Goal: Task Accomplishment & Management: Manage account settings

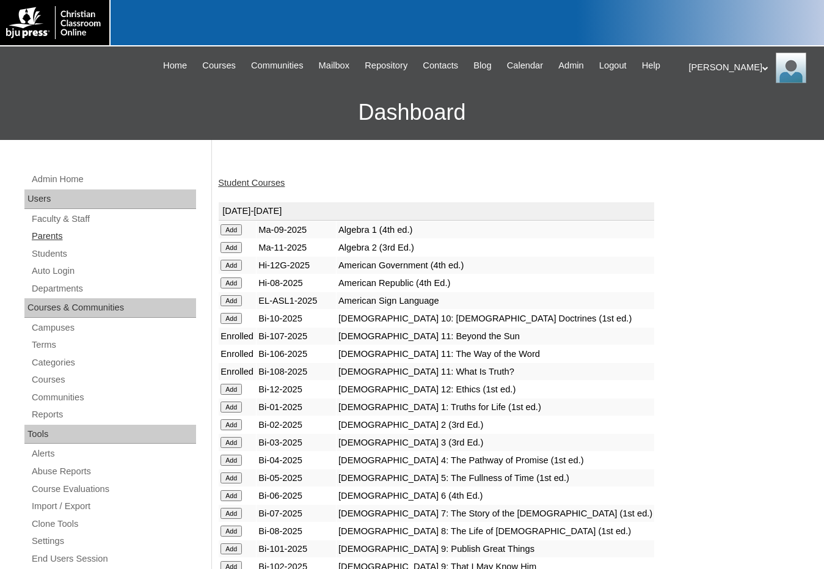
click at [70, 236] on link "Parents" at bounding box center [114, 236] width 166 height 15
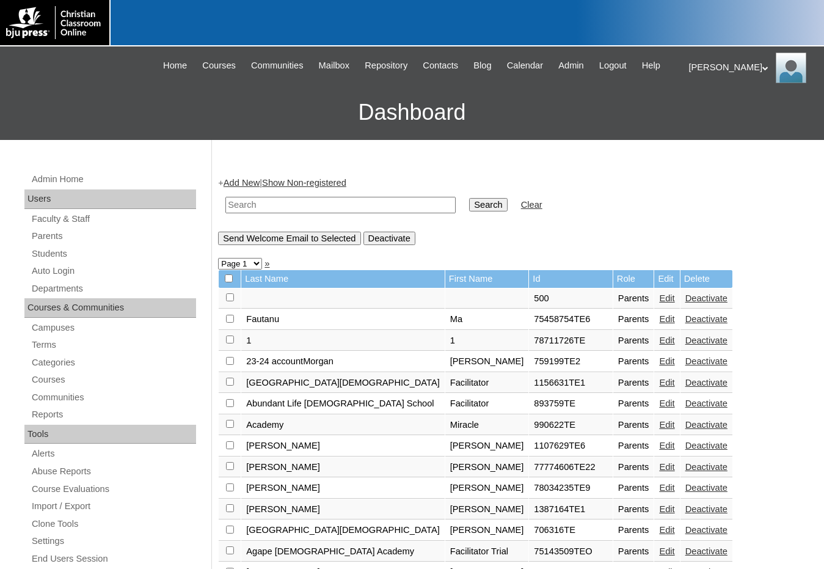
click at [301, 207] on input "text" at bounding box center [340, 205] width 230 height 16
drag, startPoint x: 290, startPoint y: 199, endPoint x: 210, endPoint y: 208, distance: 81.2
type input "995274"
click at [469, 207] on input "Search" at bounding box center [488, 204] width 38 height 13
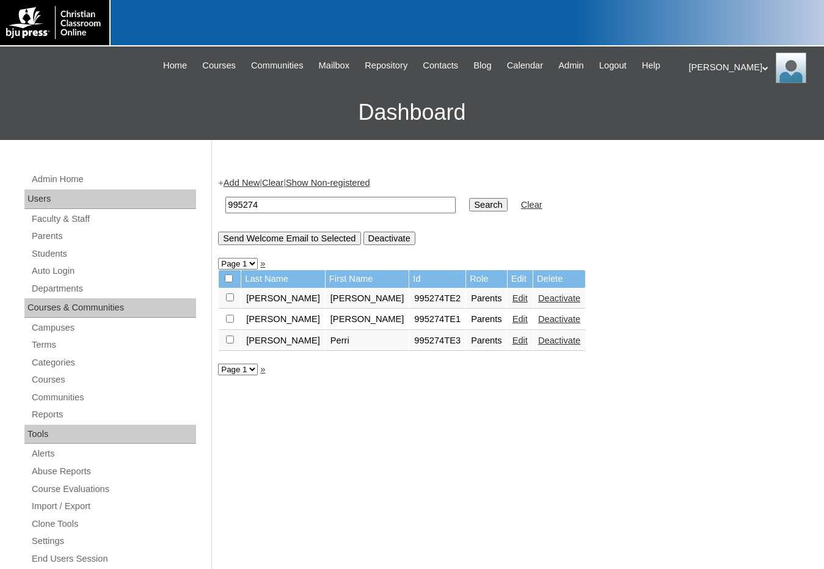
click at [513, 298] on link "Edit" at bounding box center [520, 298] width 15 height 10
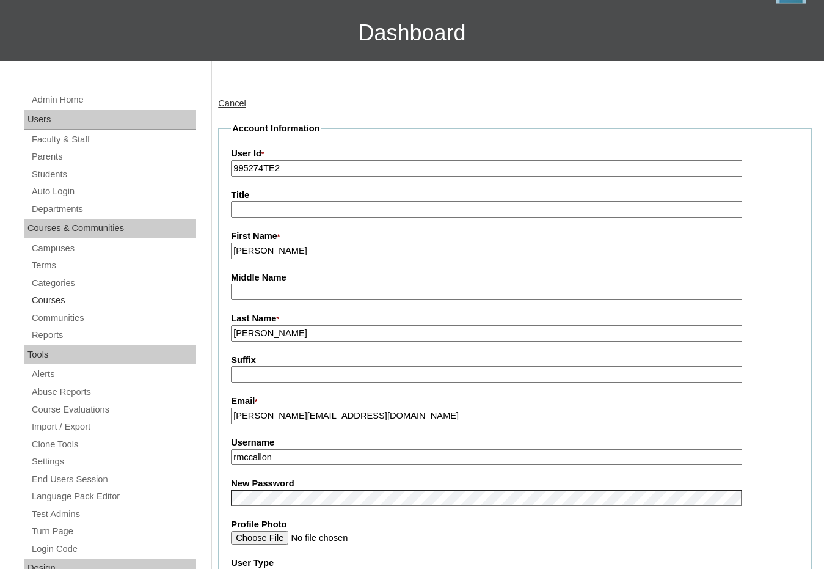
scroll to position [61, 0]
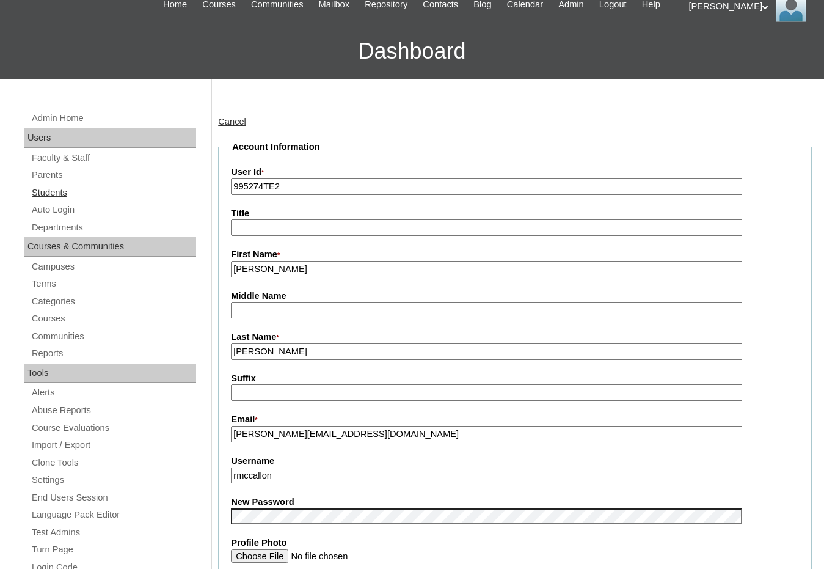
click at [70, 198] on link "Students" at bounding box center [114, 192] width 166 height 15
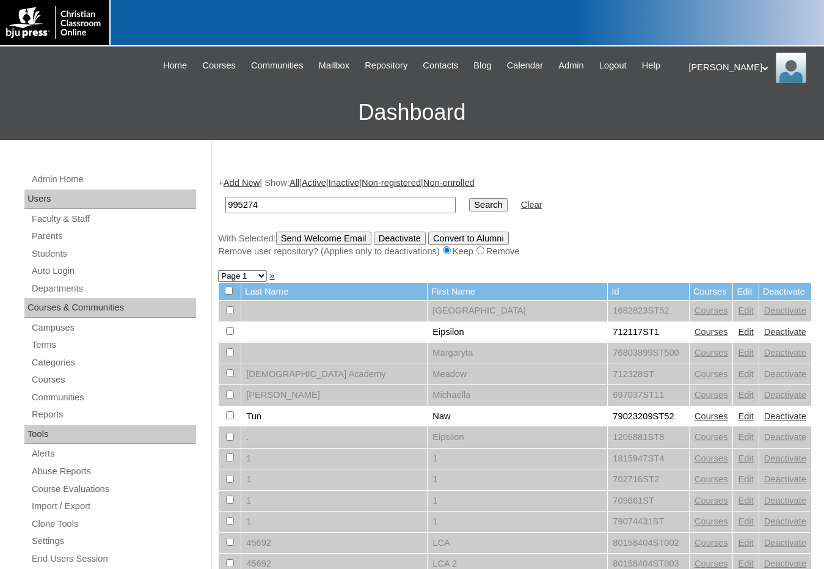
type input "995274"
click at [469, 198] on input "Search" at bounding box center [488, 204] width 38 height 13
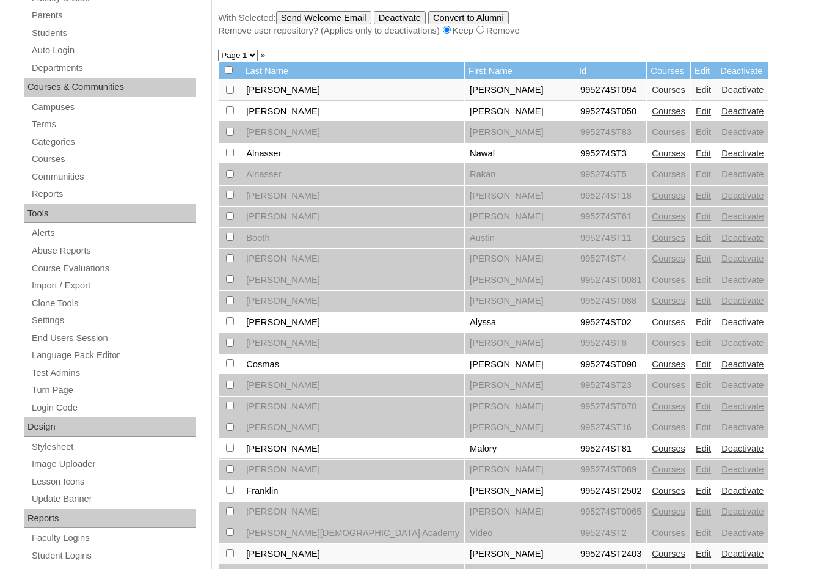
scroll to position [244, 0]
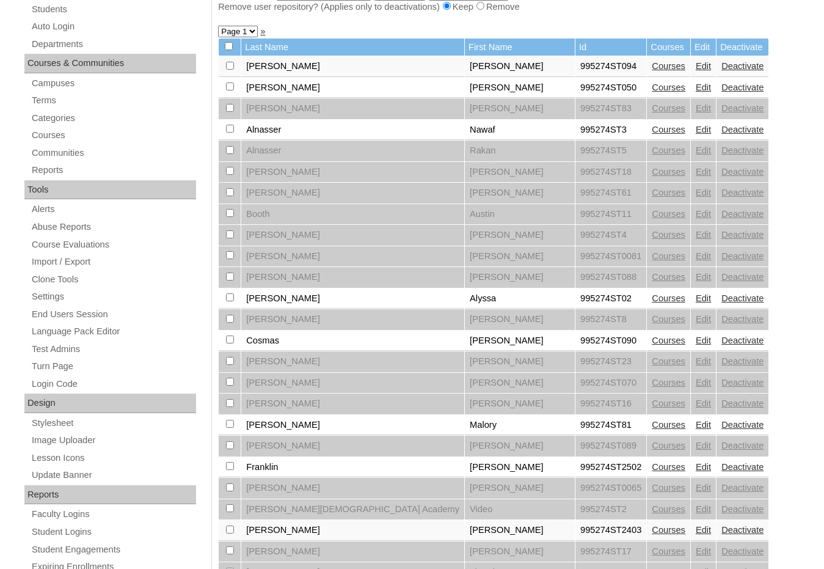
click at [652, 299] on link "Courses" at bounding box center [669, 298] width 34 height 10
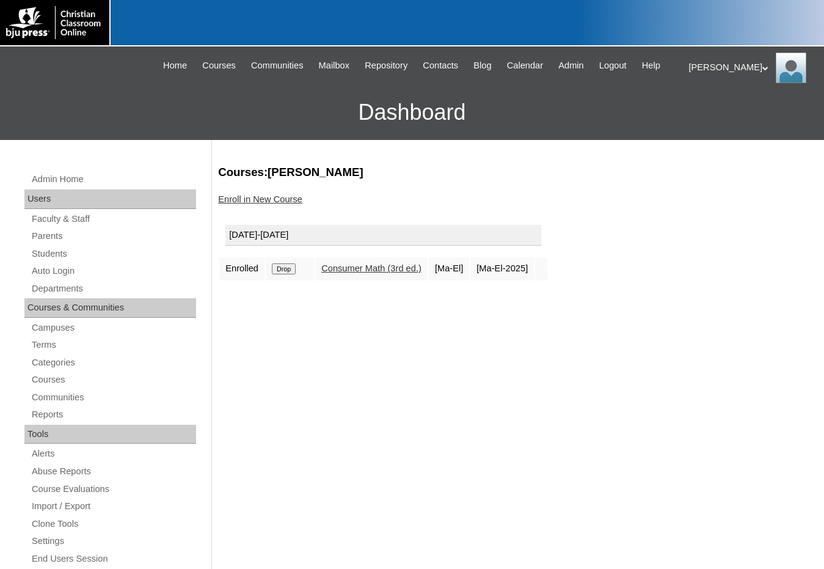
click at [295, 198] on link "Enroll in New Course" at bounding box center [260, 199] width 84 height 10
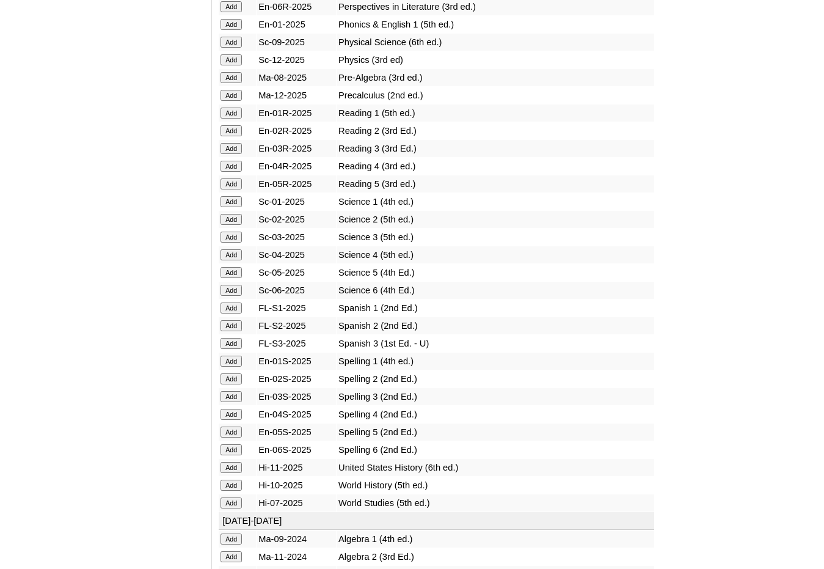
scroll to position [1405, 0]
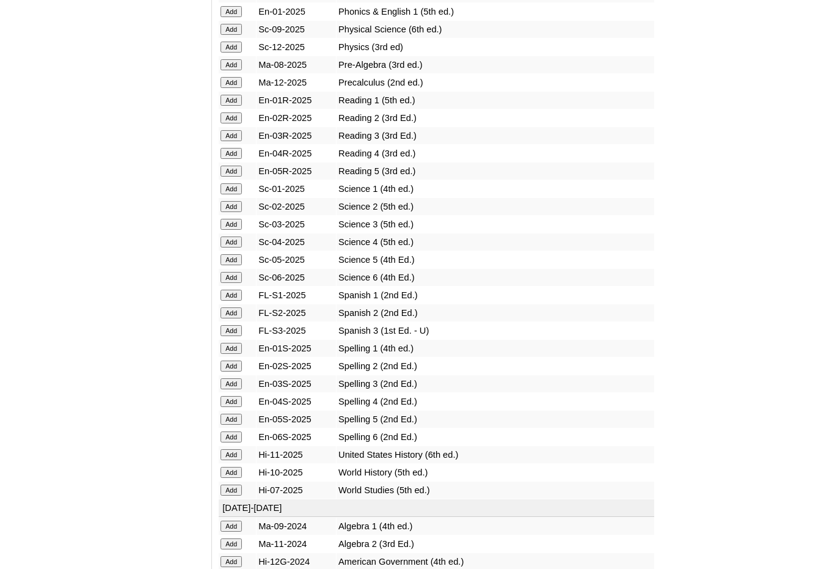
click at [225, 453] on input "Add" at bounding box center [231, 454] width 21 height 11
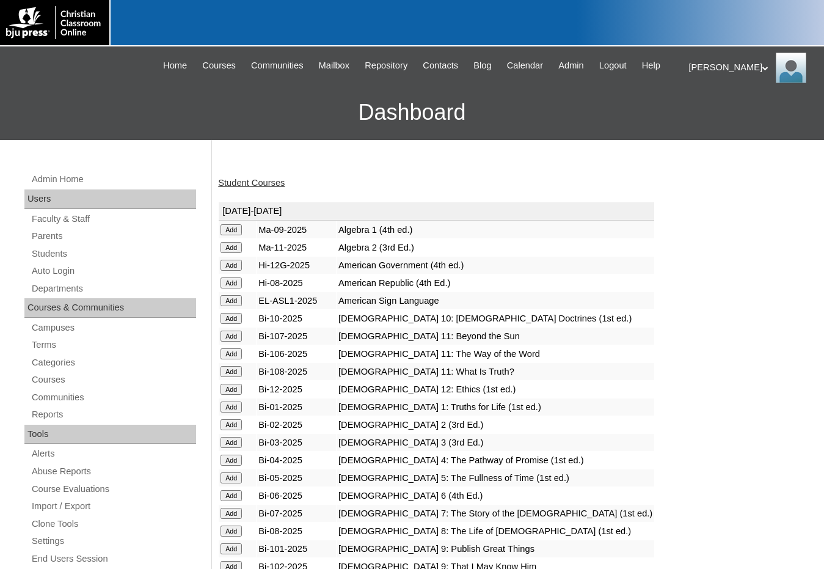
drag, startPoint x: 702, startPoint y: 337, endPoint x: 298, endPoint y: 330, distance: 403.4
click at [109, 254] on link "Students" at bounding box center [114, 253] width 166 height 15
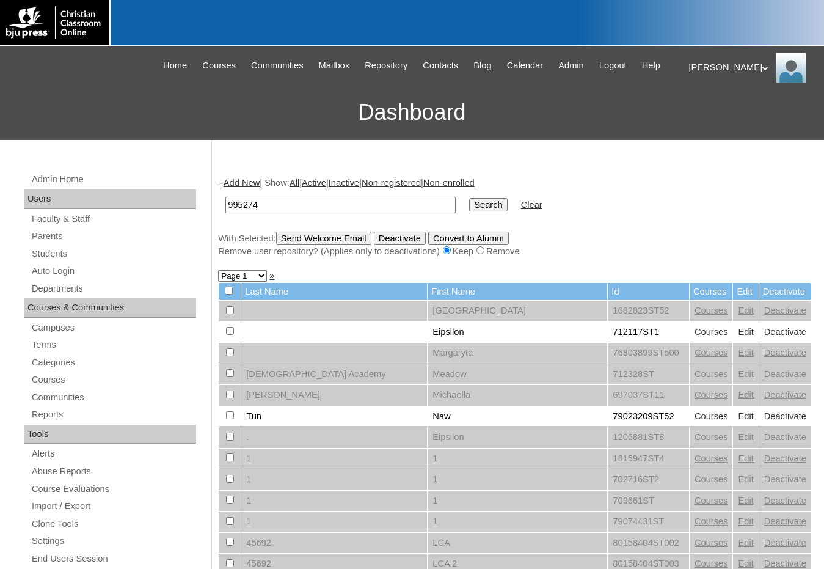
type input "995274"
click at [469, 198] on input "Search" at bounding box center [488, 204] width 38 height 13
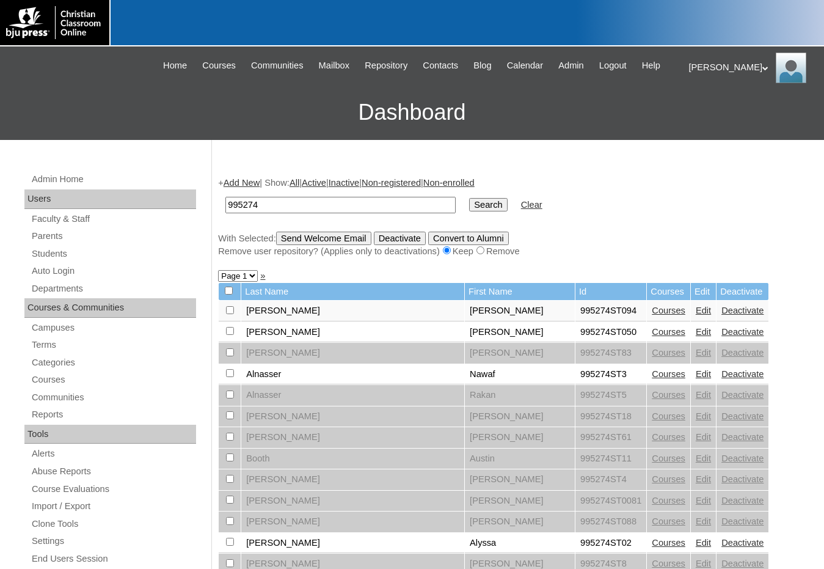
click at [696, 541] on link "Edit" at bounding box center [703, 543] width 15 height 10
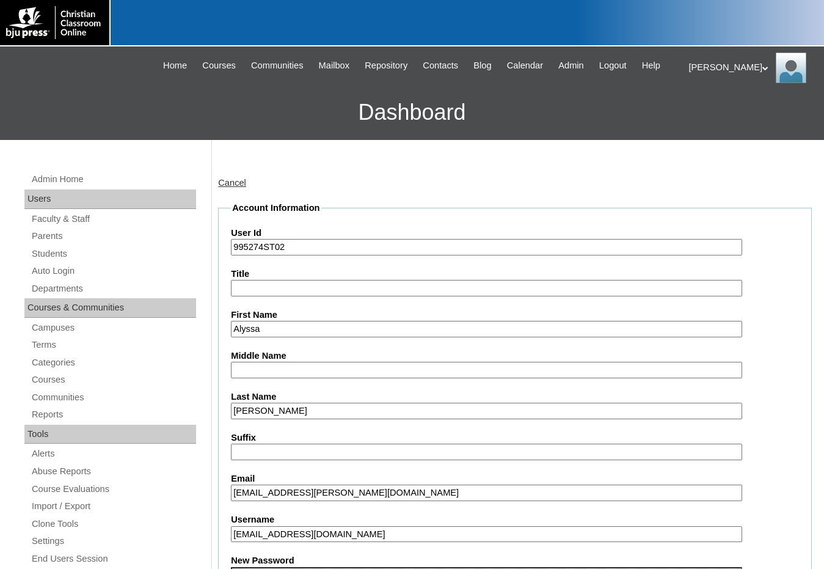
click at [689, 68] on div "Melanie My Profile My Settings Logout" at bounding box center [750, 68] width 123 height 31
click at [706, 117] on span "Logout" at bounding box center [711, 114] width 24 height 9
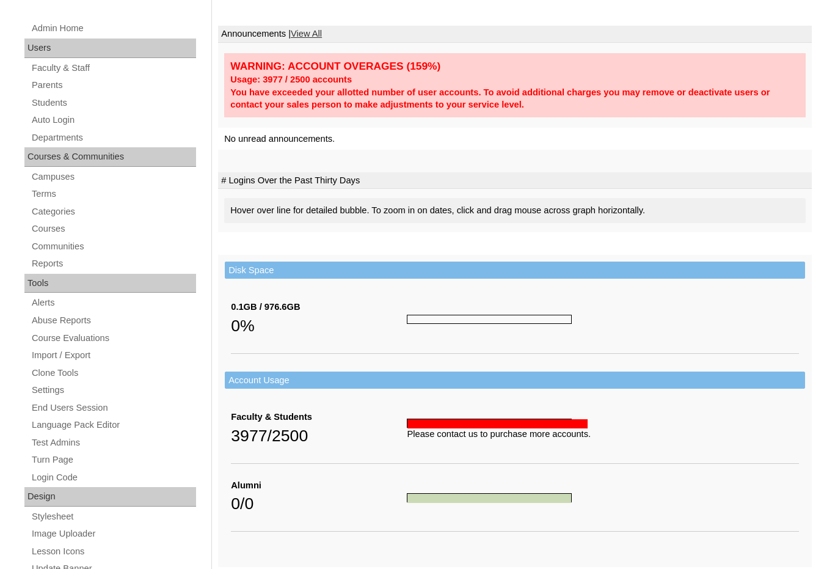
scroll to position [427, 0]
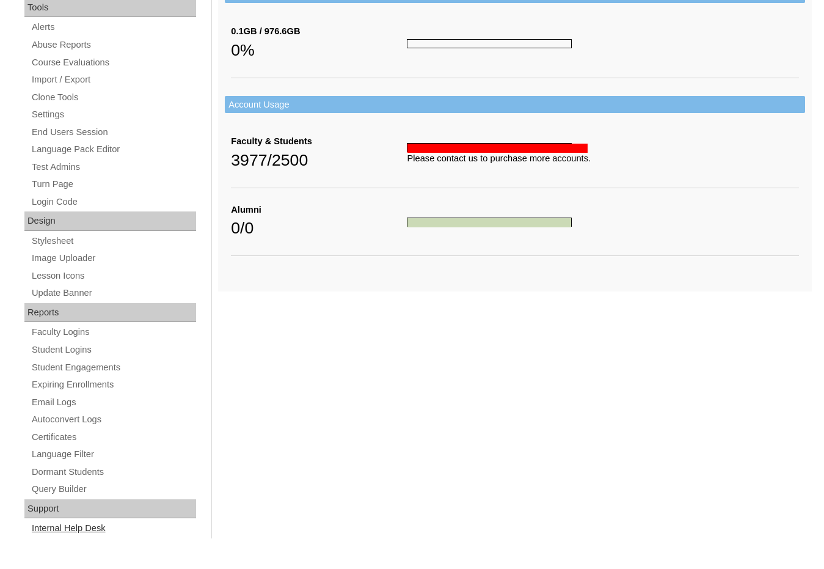
click at [108, 530] on link "Internal Help Desk" at bounding box center [114, 528] width 166 height 15
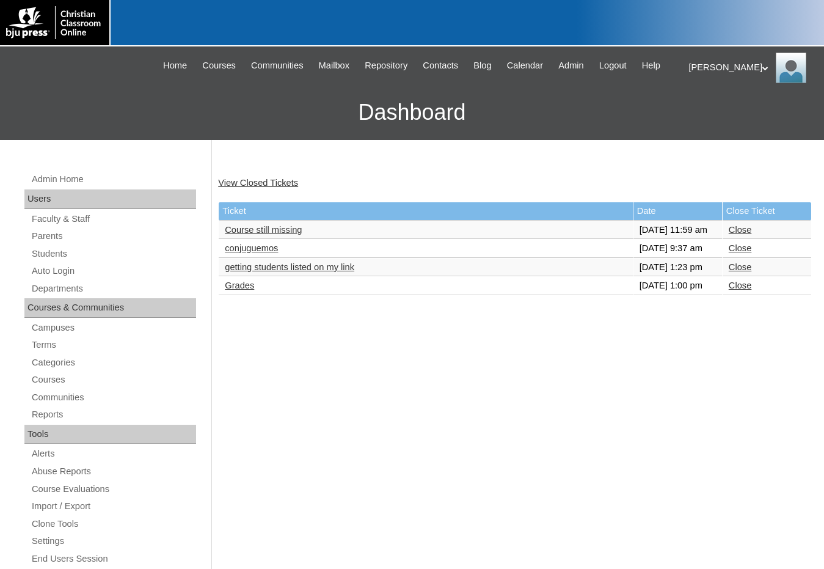
click at [266, 235] on link "Course still missing" at bounding box center [263, 230] width 77 height 10
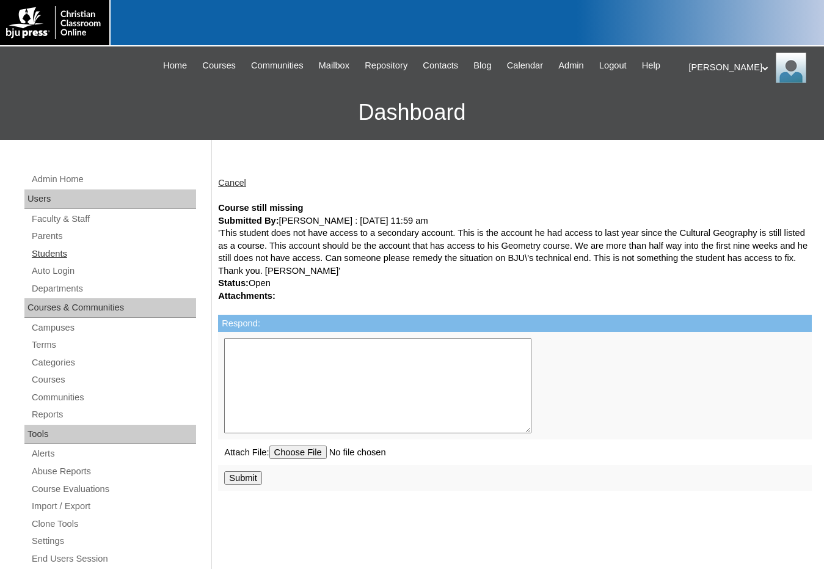
click at [65, 248] on link "Students" at bounding box center [114, 253] width 166 height 15
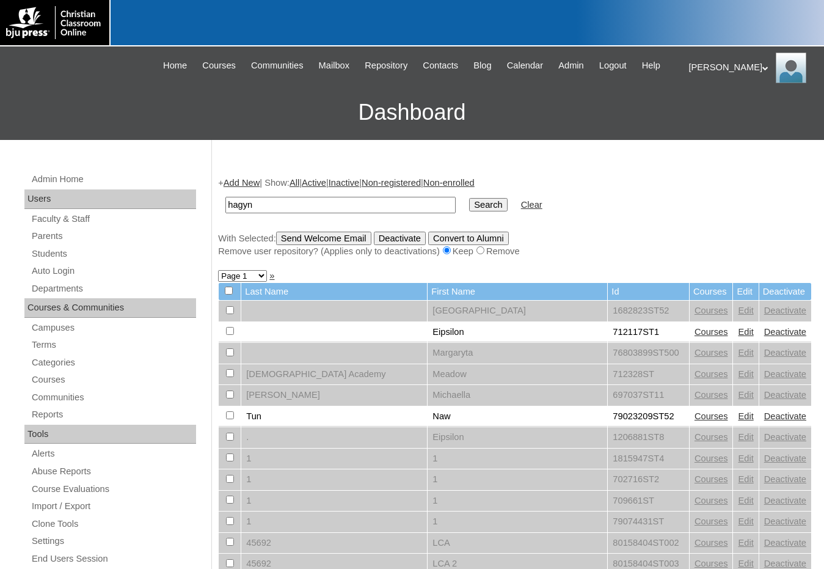
type input "hagyn"
click at [469, 198] on input "Search" at bounding box center [488, 204] width 38 height 13
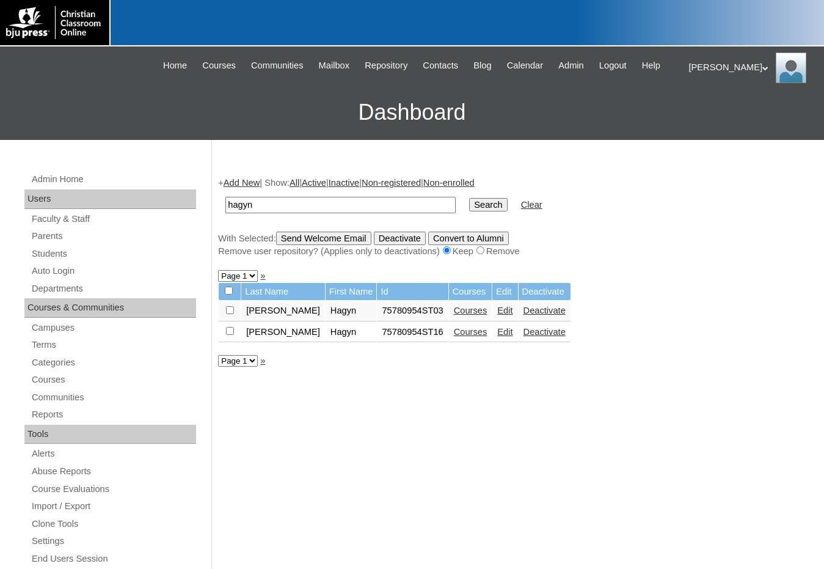
click at [687, 498] on div "+ Add New | Show: All | Active | Inactive | Non-registered | Non-enrolled hagyn…" at bounding box center [512, 573] width 600 height 818
click at [454, 335] on link "Courses" at bounding box center [471, 332] width 34 height 10
click at [454, 312] on link "Courses" at bounding box center [471, 311] width 34 height 10
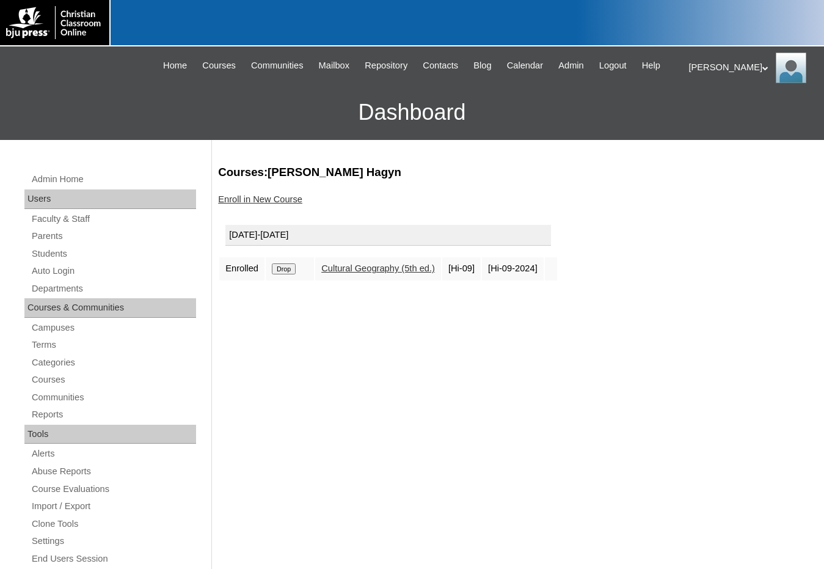
click at [274, 200] on link "Enroll in New Course" at bounding box center [260, 199] width 84 height 10
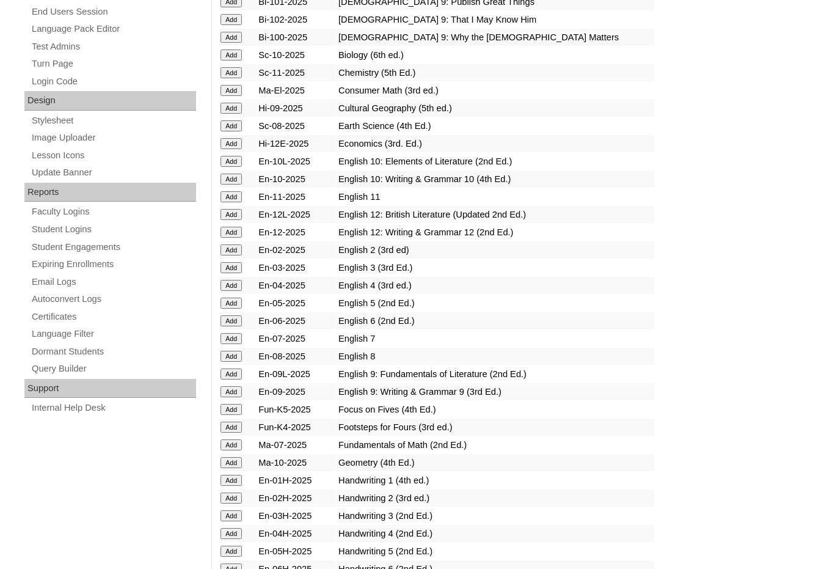
scroll to position [550, 0]
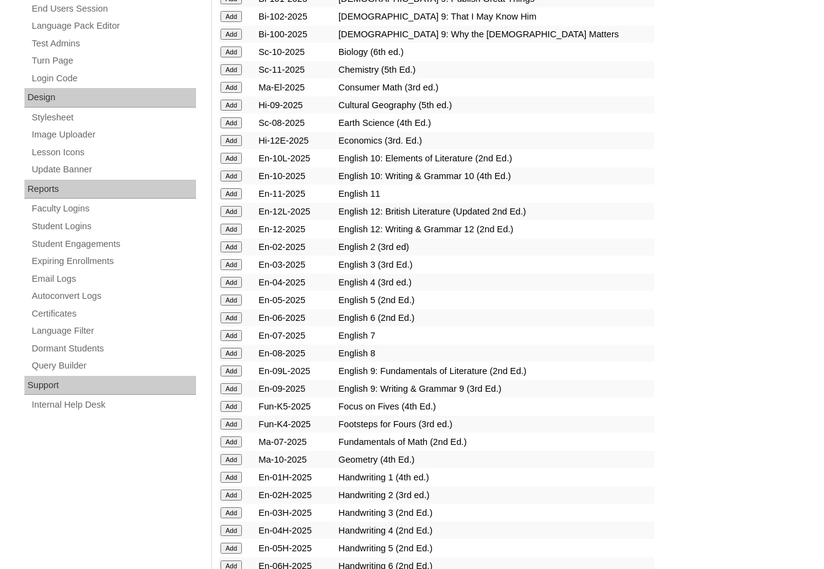
click at [236, 461] on input "Add" at bounding box center [231, 459] width 21 height 11
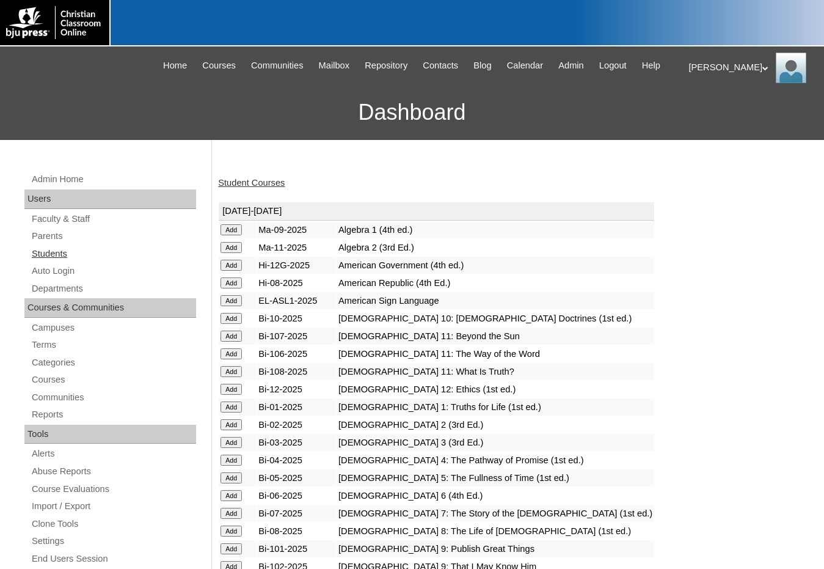
click at [57, 255] on link "Students" at bounding box center [114, 253] width 166 height 15
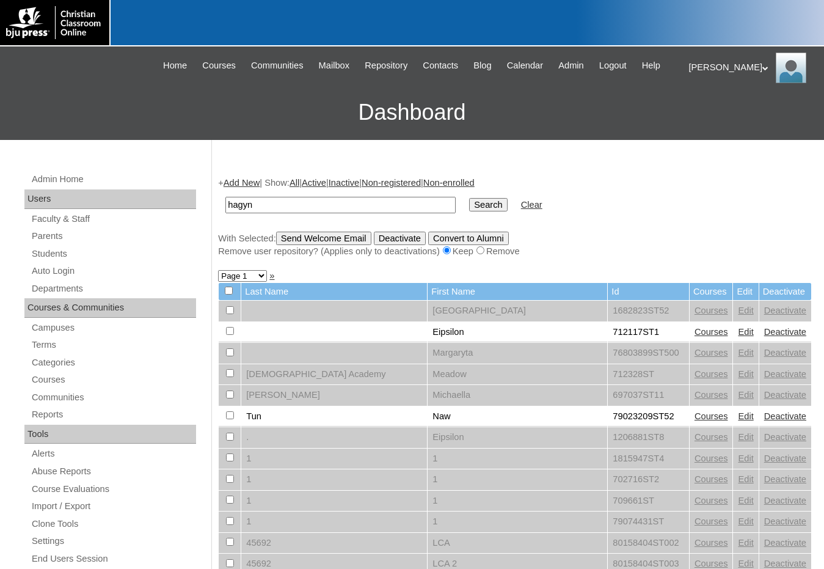
type input "hagyn"
click at [469, 198] on input "Search" at bounding box center [488, 204] width 38 height 13
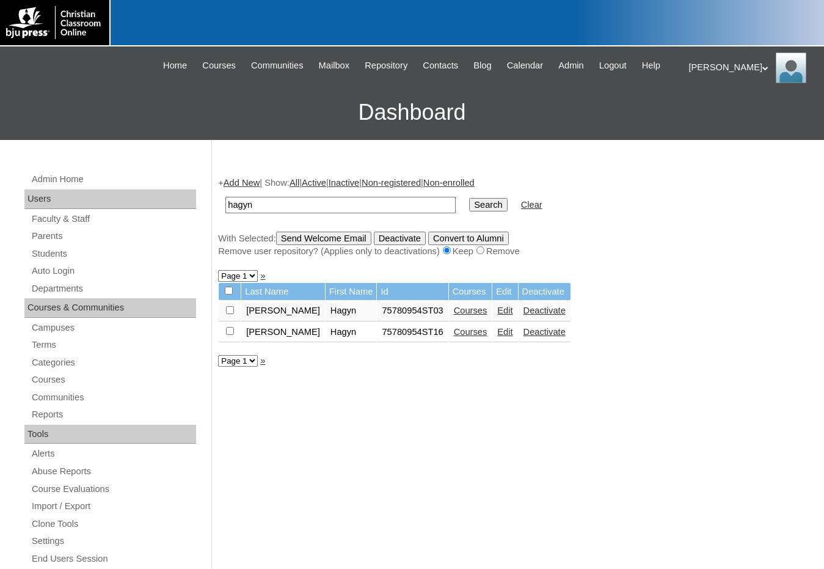
click at [497, 337] on link "Edit" at bounding box center [504, 332] width 15 height 10
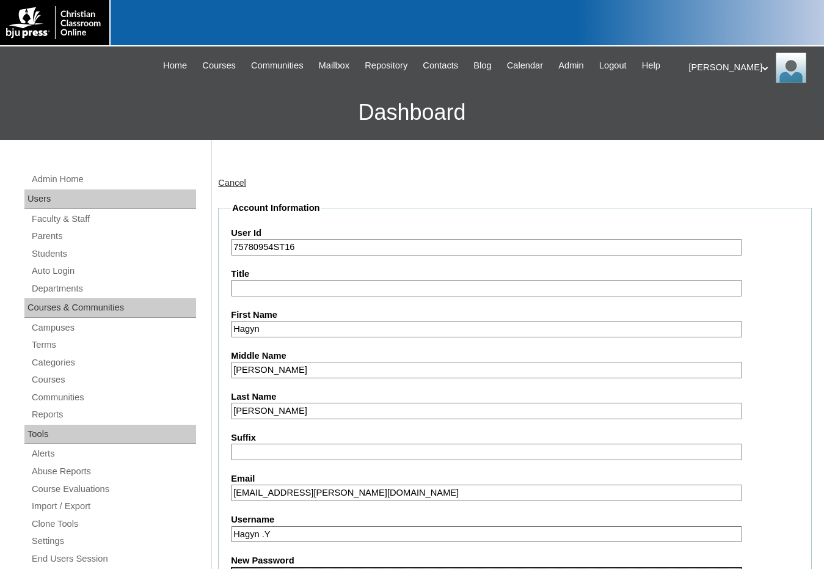
scroll to position [367, 0]
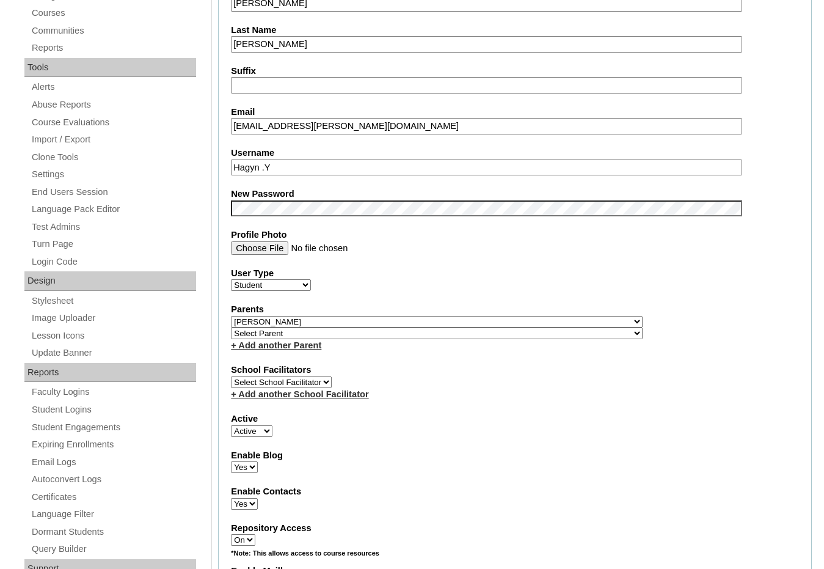
click at [503, 321] on select "Select Parent , Fautanu, Ma 1, 1 23-24 accountMorgan, Jason 6th Street Mennonit…" at bounding box center [437, 322] width 412 height 12
select select
click at [231, 316] on select "Select Parent , Fautanu, Ma 1, 1 23-24 accountMorgan, Jason 6th Street Mennonit…" at bounding box center [437, 322] width 412 height 12
click at [255, 433] on select "Active Inactive" at bounding box center [252, 431] width 42 height 12
select select "0"
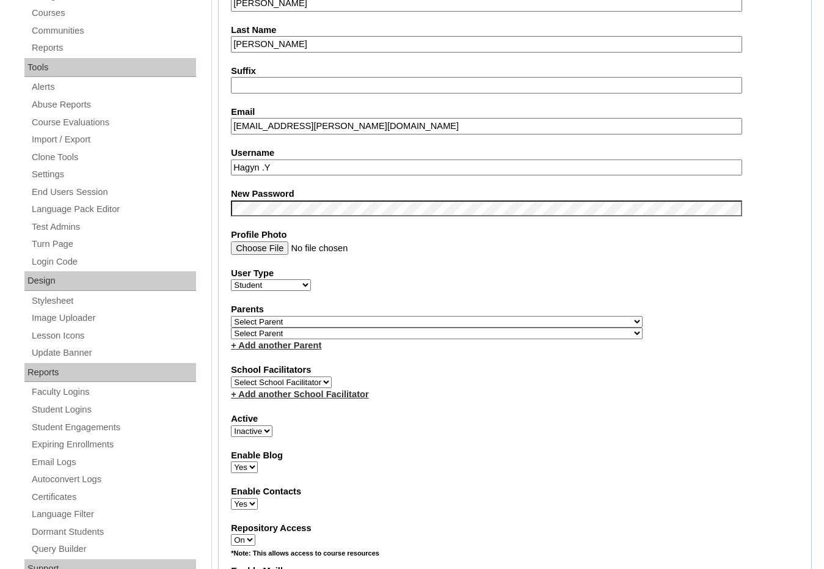
click at [231, 425] on select "Active Inactive" at bounding box center [252, 431] width 42 height 12
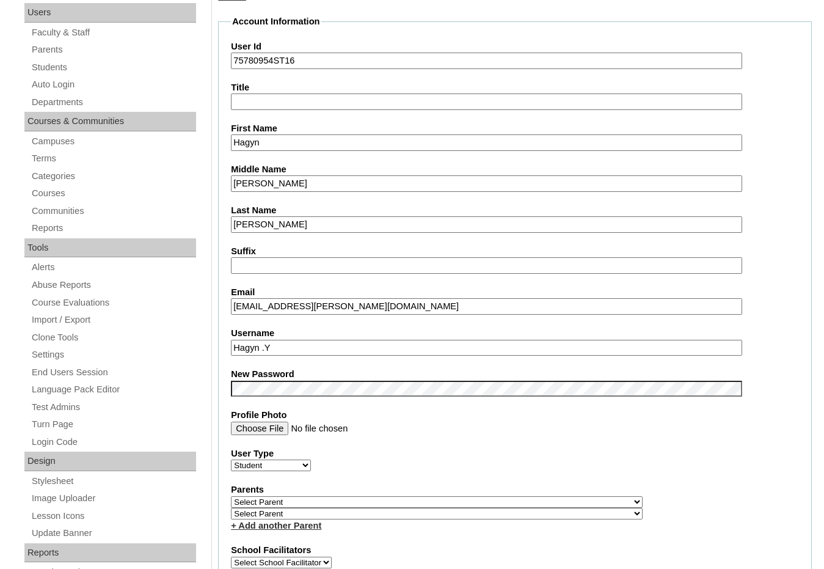
scroll to position [183, 0]
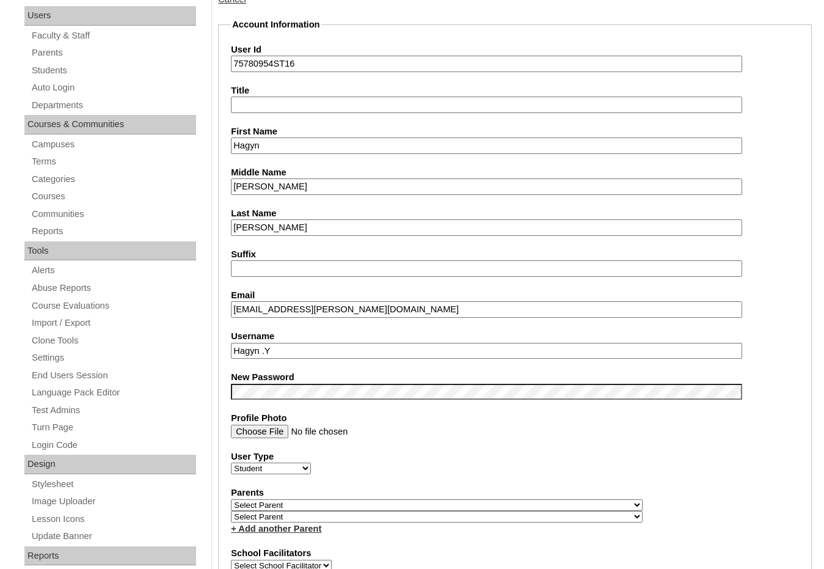
click at [288, 233] on input "Yates" at bounding box center [486, 227] width 511 height 16
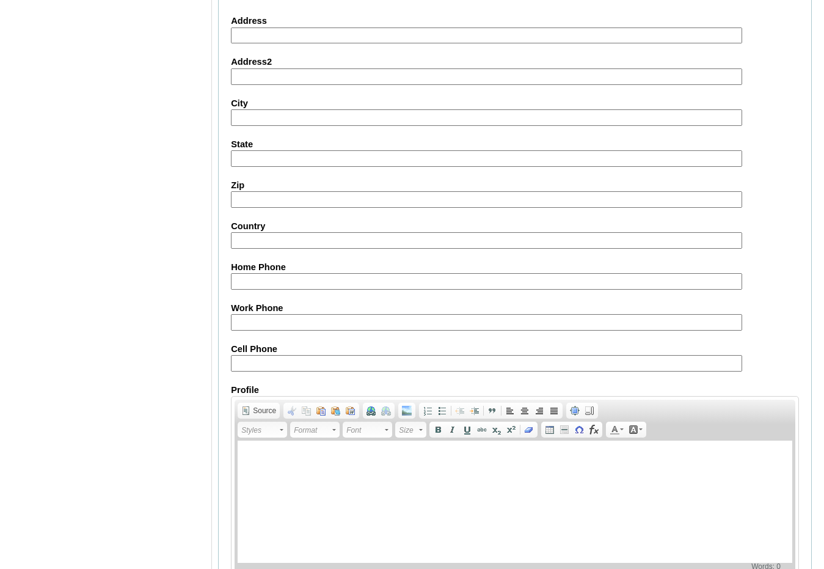
scroll to position [1293, 0]
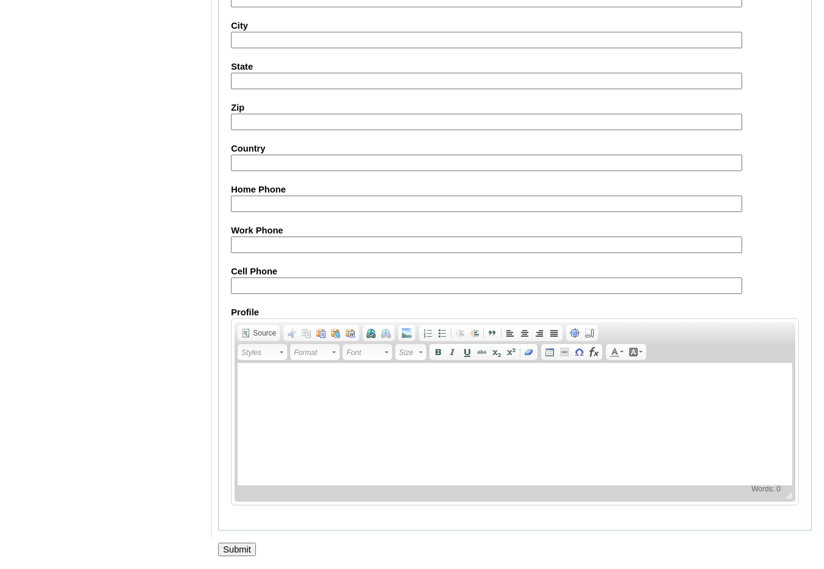
type input "Yatesdontuse"
click at [243, 551] on input "Submit" at bounding box center [237, 549] width 38 height 13
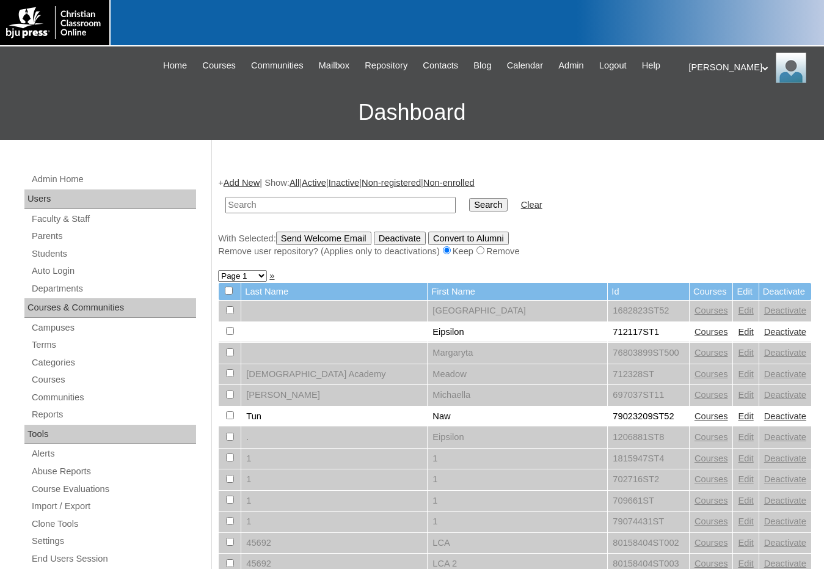
drag, startPoint x: 697, startPoint y: 191, endPoint x: 602, endPoint y: 215, distance: 98.4
click at [697, 191] on form "Search Clear" at bounding box center [515, 204] width 594 height 31
click at [335, 208] on input "text" at bounding box center [340, 205] width 230 height 16
click at [356, 211] on input "text" at bounding box center [340, 205] width 230 height 16
type input "hagyn"
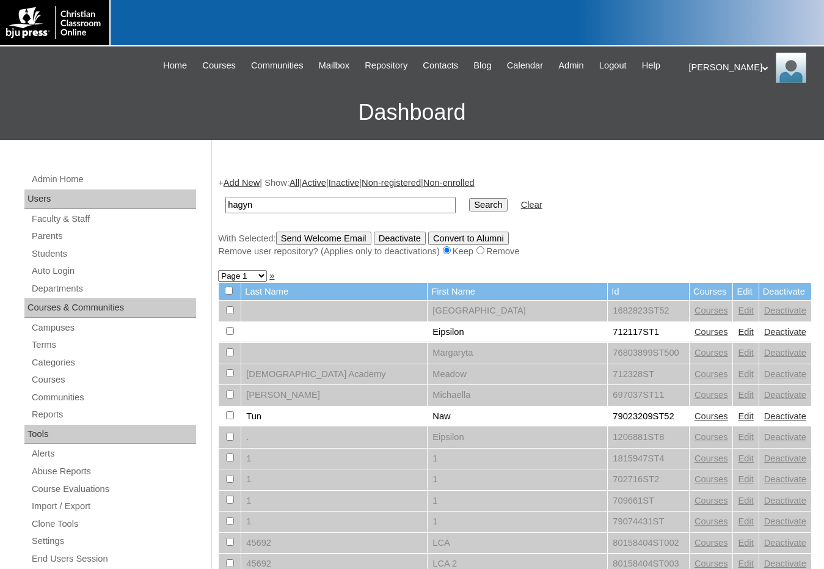
click at [469, 208] on input "Search" at bounding box center [488, 204] width 38 height 13
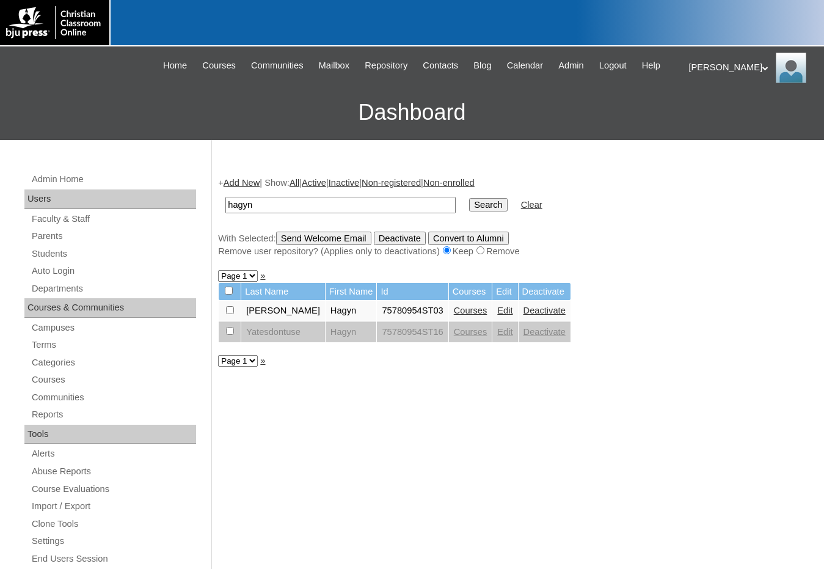
click at [497, 309] on link "Edit" at bounding box center [504, 311] width 15 height 10
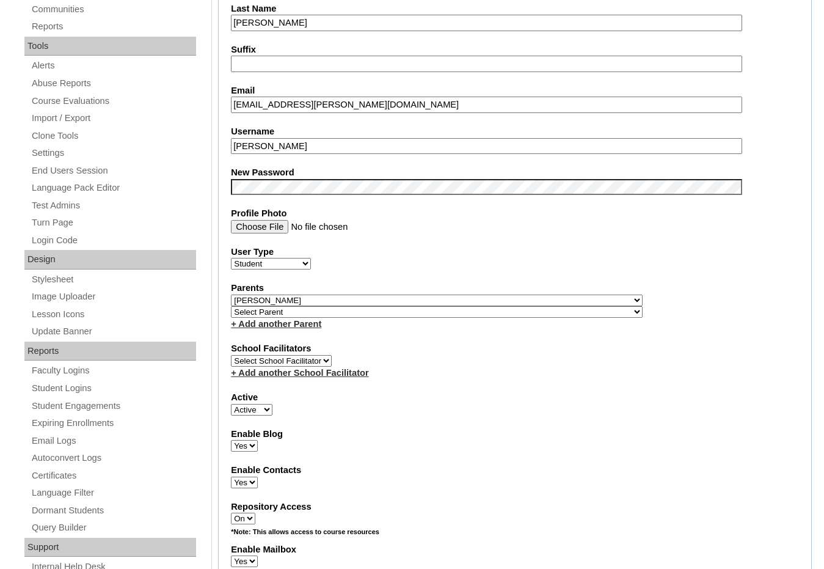
scroll to position [428, 0]
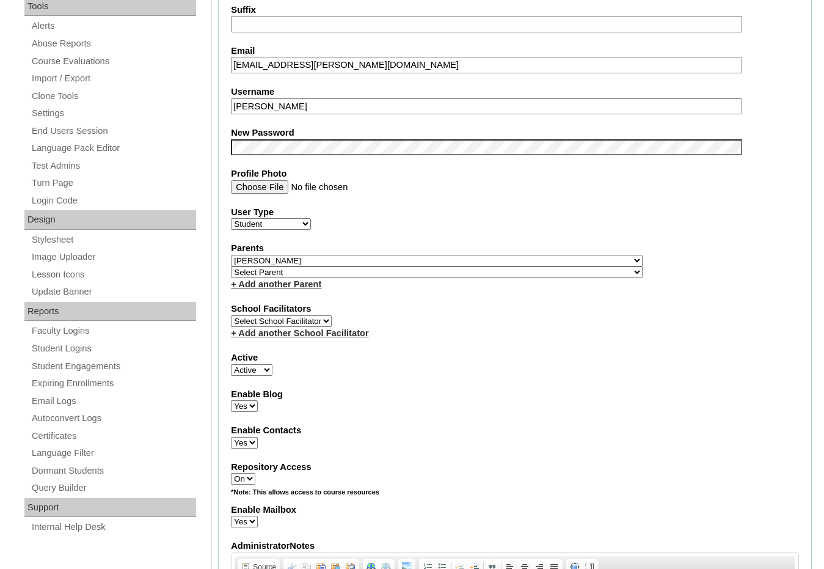
click at [501, 272] on select "Select Parent , Fautanu, Ma 1, 1 23-24 accountMorgan, Jason 6th Street Mennonit…" at bounding box center [437, 272] width 412 height 12
select select "36721"
click at [533, 274] on div "Parents Select Parent , Fautanu, Ma 1, 1 23-24 accountMorgan, Jason 6th Street …" at bounding box center [515, 266] width 568 height 48
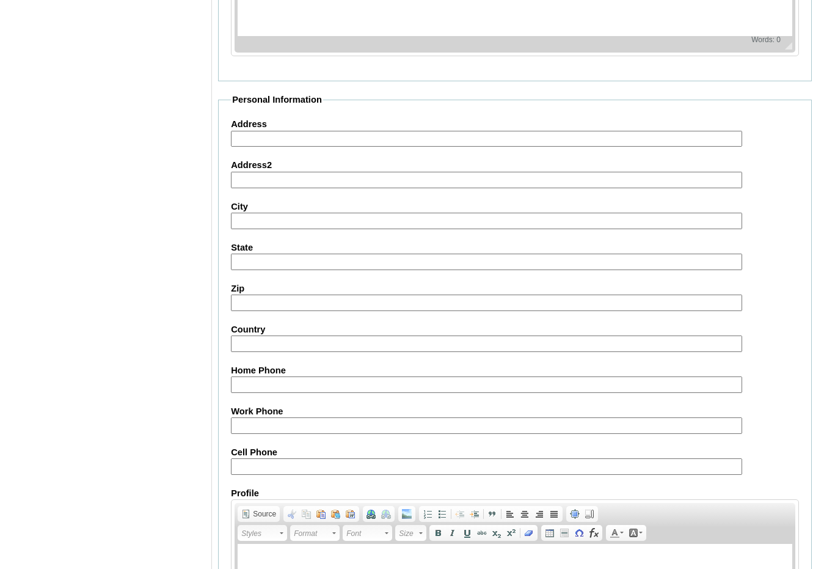
scroll to position [1293, 0]
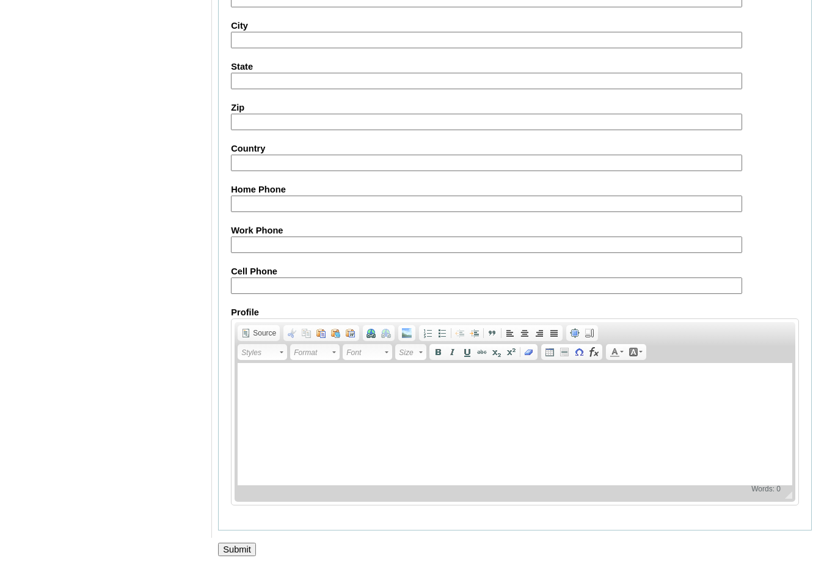
click at [248, 550] on input "Submit" at bounding box center [237, 549] width 38 height 13
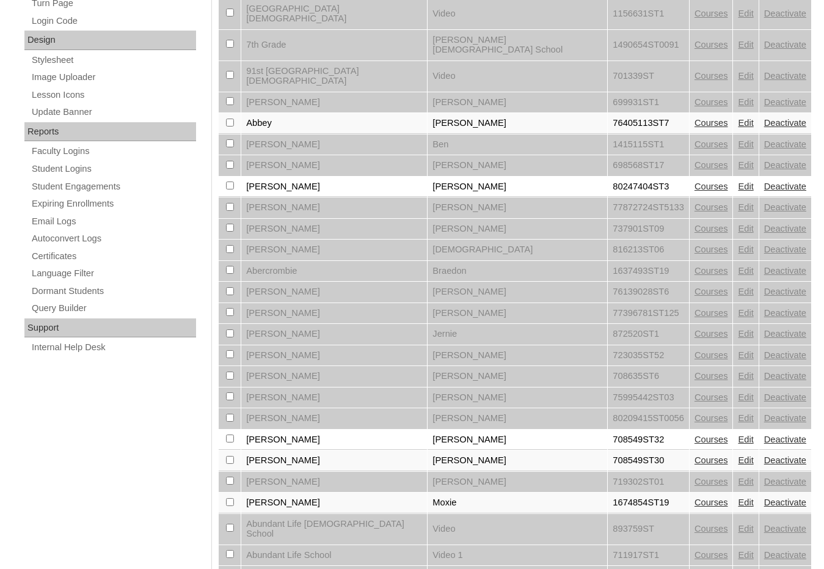
scroll to position [794, 0]
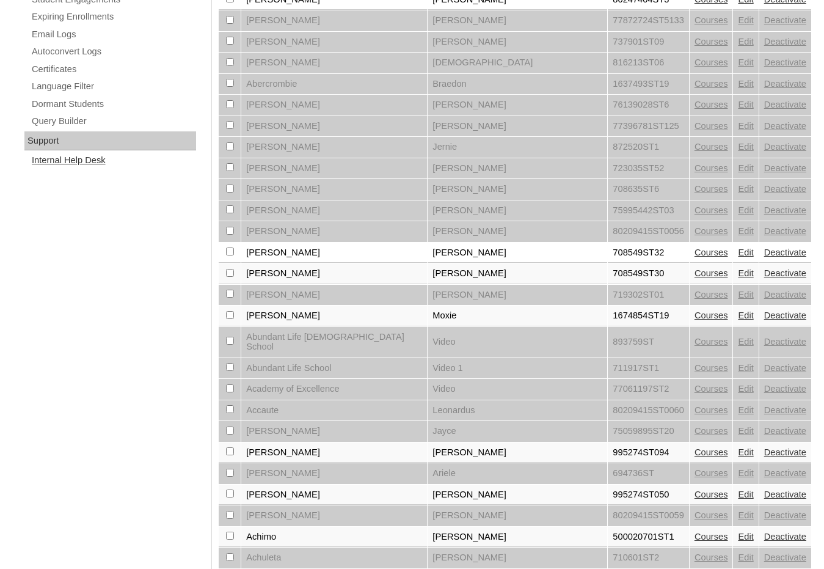
click at [61, 161] on link "Internal Help Desk" at bounding box center [114, 160] width 166 height 15
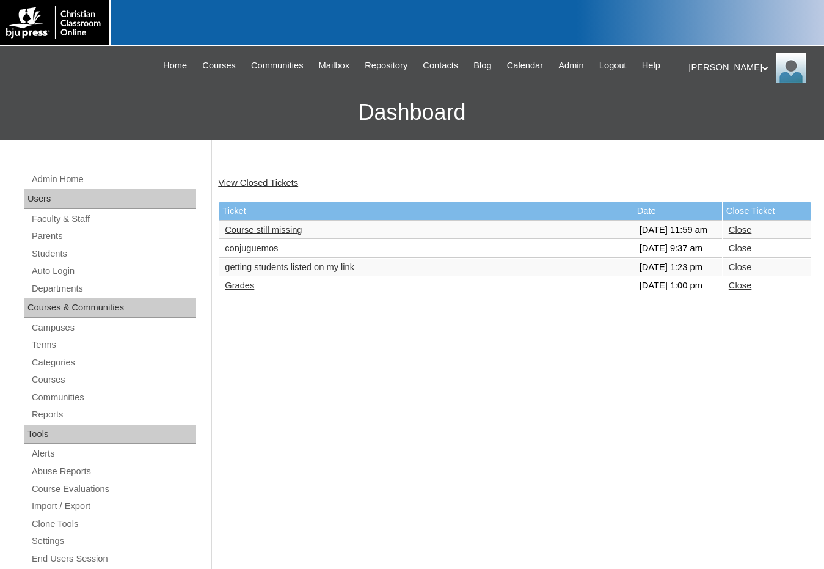
click at [285, 235] on link "Course still missing" at bounding box center [263, 230] width 77 height 10
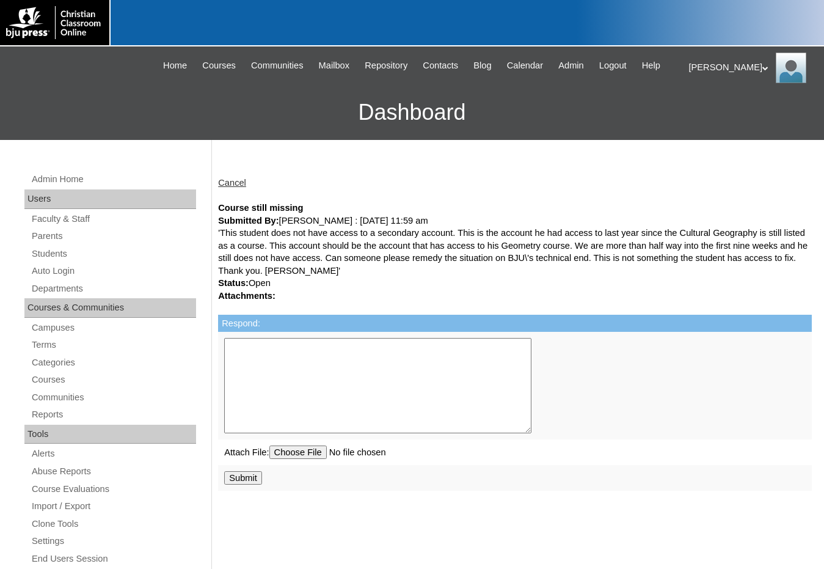
click at [391, 386] on textarea "Respond:" at bounding box center [377, 385] width 307 height 95
click at [271, 358] on textarea "Thank you for letting us know. We accidentally created duplicated accounts for …" at bounding box center [377, 385] width 307 height 95
click at [384, 357] on textarea "Thank you for letting us know. We accidentally created duplicate accounts for […" at bounding box center [377, 385] width 307 height 95
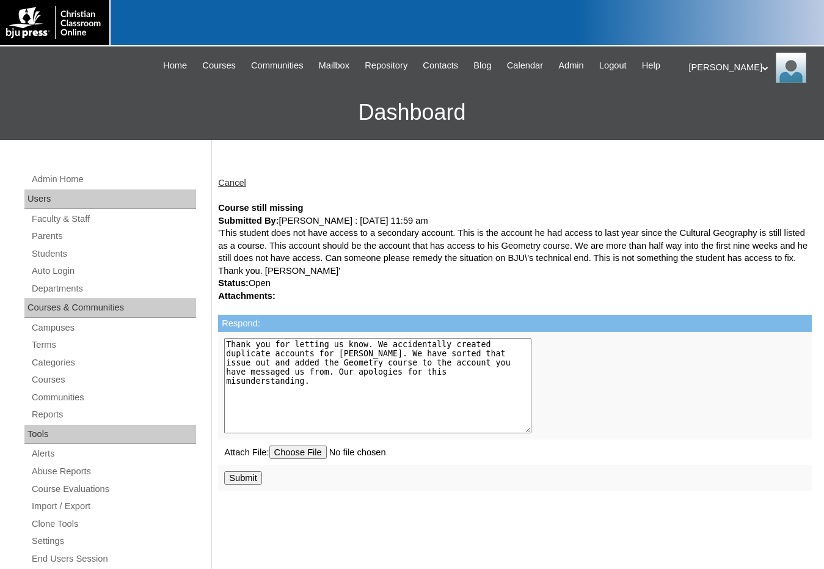
drag, startPoint x: 456, startPoint y: 370, endPoint x: 133, endPoint y: 318, distance: 327.4
click at [133, 318] on div "Admin Home Users Faculty & Staff Parents Students Auto Login Departments Course…" at bounding box center [412, 561] width 824 height 843
type textarea "Thank you for letting us know. We accidentally created duplicate accounts for […"
click at [244, 482] on input "Submit" at bounding box center [243, 477] width 38 height 13
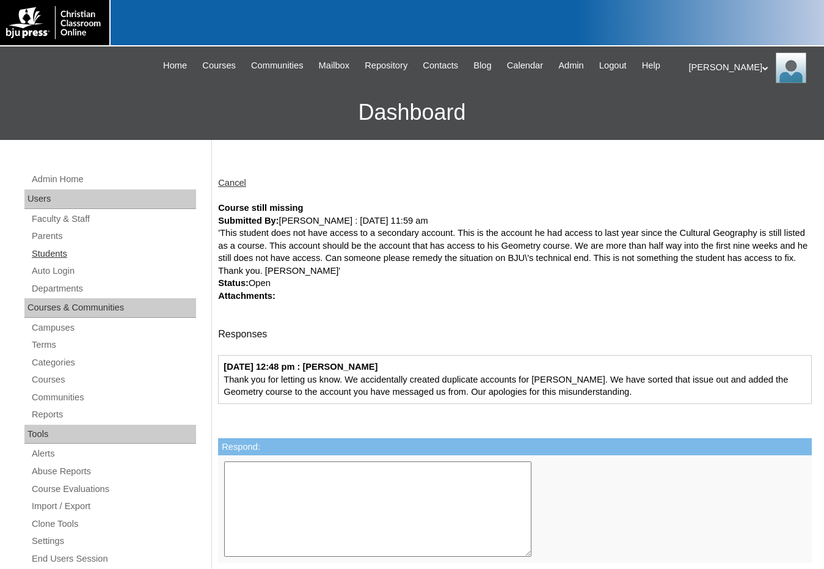
click at [55, 249] on link "Students" at bounding box center [114, 253] width 166 height 15
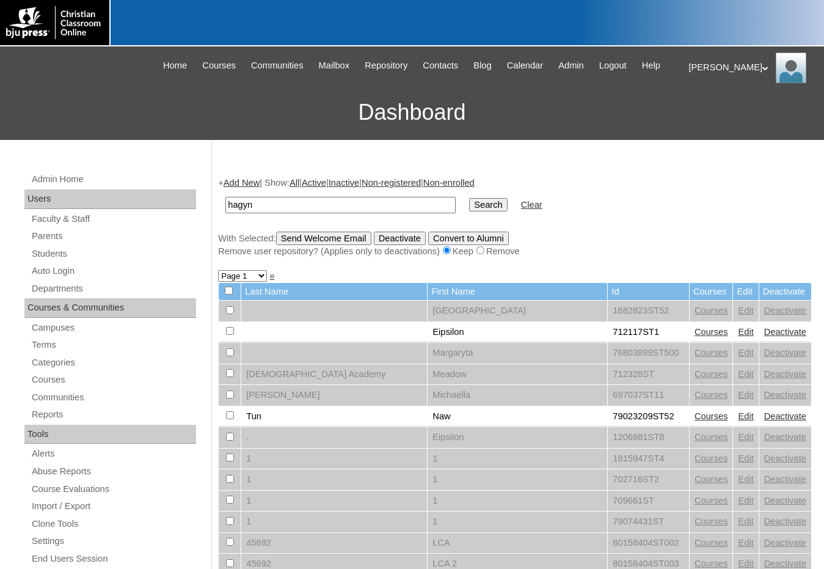
type input "hagyn"
click at [469, 198] on input "Search" at bounding box center [488, 204] width 38 height 13
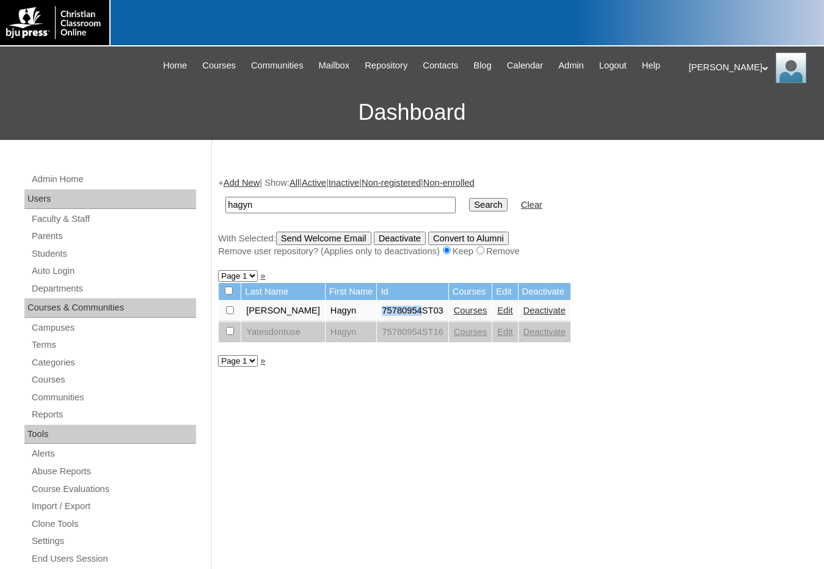
drag, startPoint x: 364, startPoint y: 312, endPoint x: 405, endPoint y: 313, distance: 40.4
click at [405, 313] on td "75780954ST03" at bounding box center [412, 311] width 71 height 21
copy td "75780954"
click at [454, 311] on link "Courses" at bounding box center [471, 311] width 34 height 10
click at [497, 332] on link "Edit" at bounding box center [504, 332] width 15 height 10
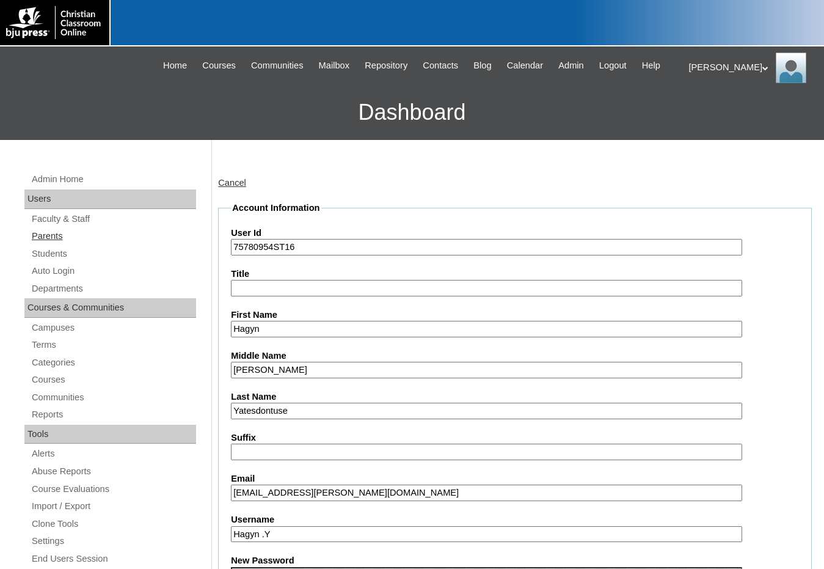
click at [62, 233] on link "Parents" at bounding box center [114, 236] width 166 height 15
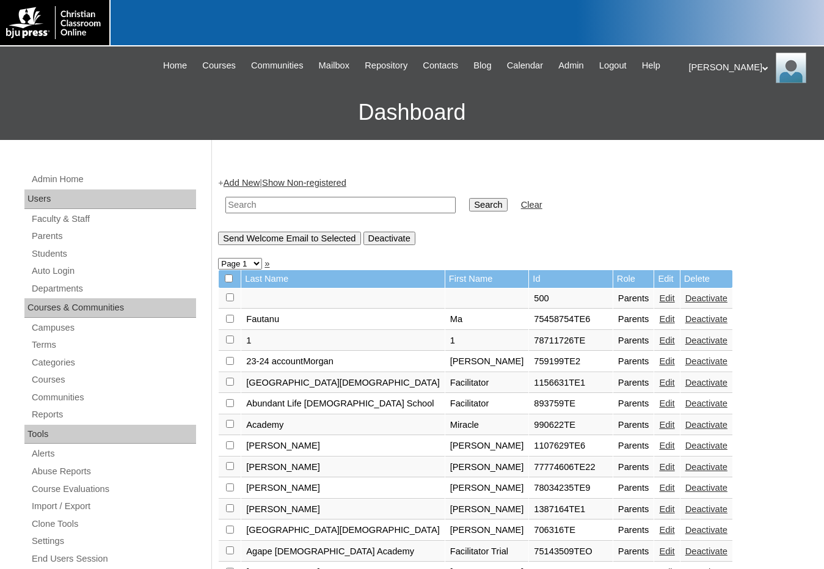
click at [313, 209] on input "text" at bounding box center [340, 205] width 230 height 16
paste input "75780954"
type input "75780954"
click at [469, 203] on input "Search" at bounding box center [488, 204] width 38 height 13
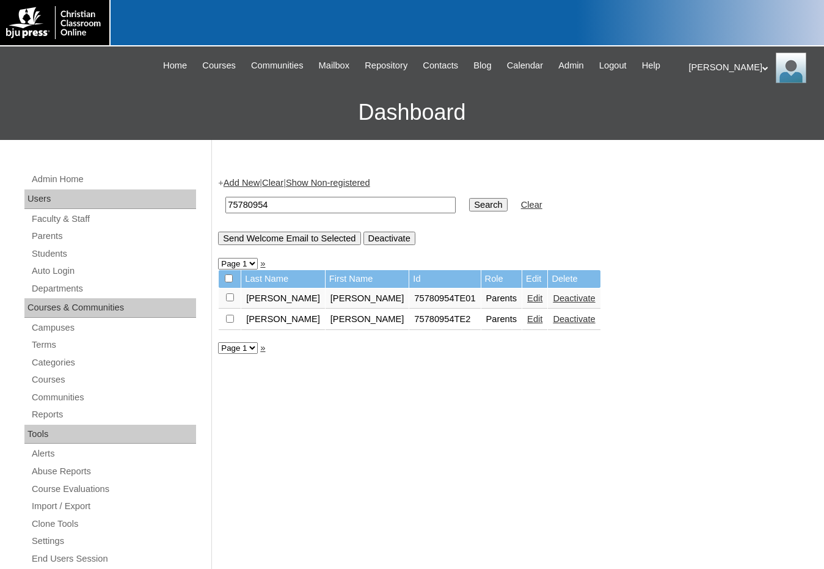
click at [527, 322] on link "Edit" at bounding box center [534, 319] width 15 height 10
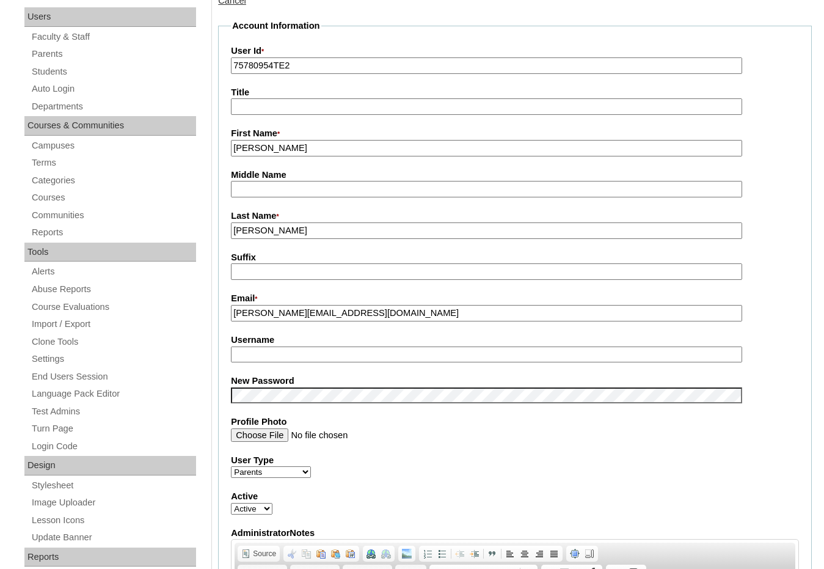
scroll to position [183, 0]
drag, startPoint x: 353, startPoint y: 313, endPoint x: 199, endPoint y: 317, distance: 154.6
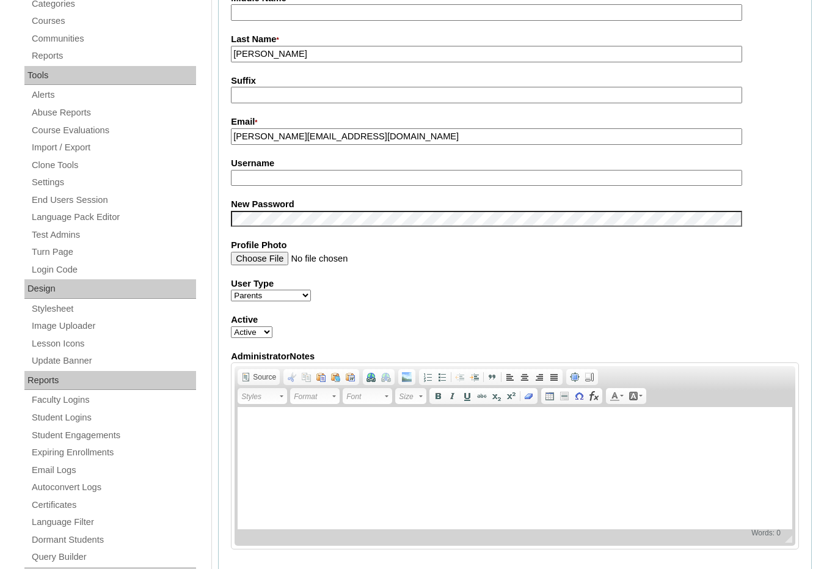
scroll to position [611, 0]
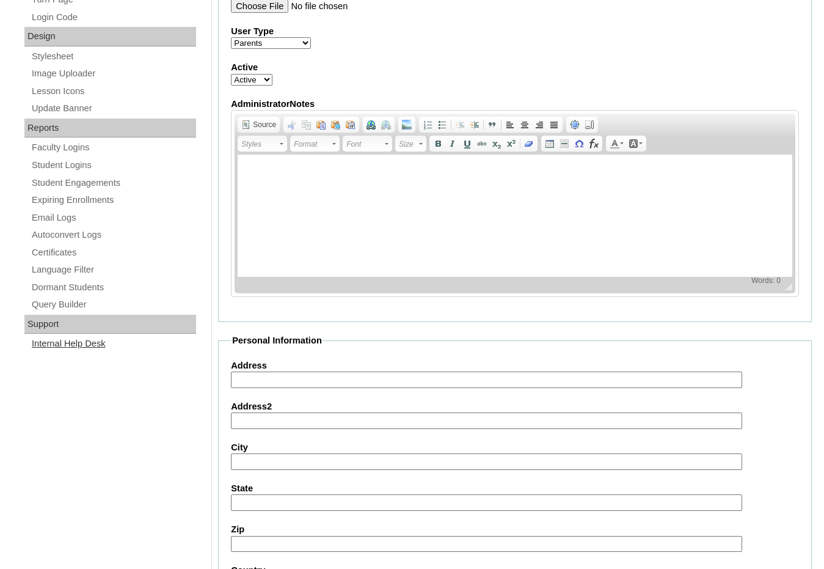
click at [101, 342] on link "Internal Help Desk" at bounding box center [114, 343] width 166 height 15
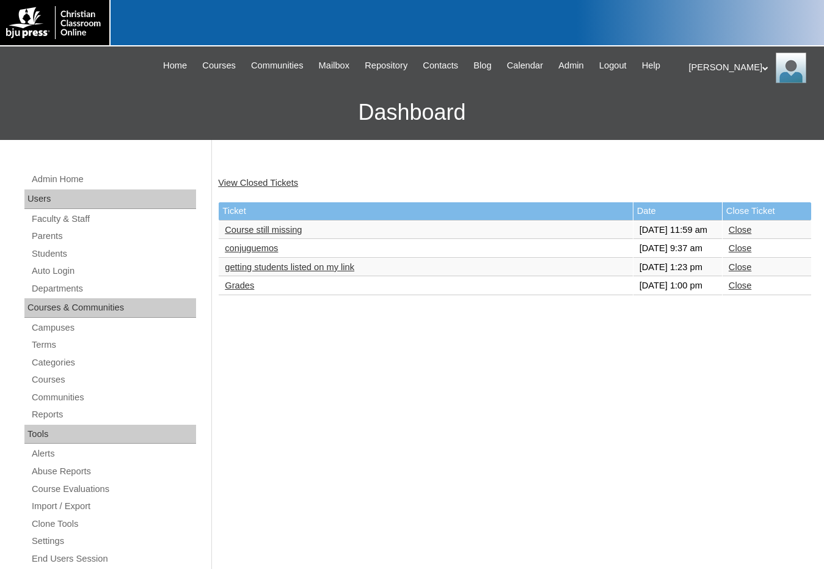
click at [282, 235] on link "Course still missing" at bounding box center [263, 230] width 77 height 10
click at [744, 232] on link "Close" at bounding box center [740, 230] width 23 height 10
click at [582, 478] on div "View Closed Tickets Ticket Date Close Ticket conjuguemos [DATE] 9:37 am Close g…" at bounding box center [512, 573] width 600 height 818
click at [609, 62] on span "Logout" at bounding box center [612, 66] width 27 height 14
